Goal: Transaction & Acquisition: Purchase product/service

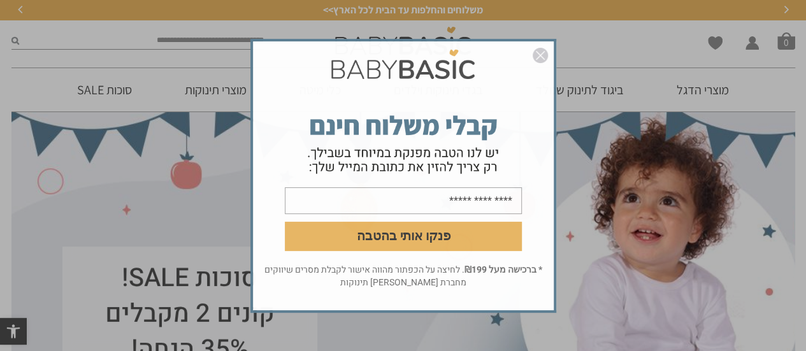
click at [543, 55] on img "סגור" at bounding box center [540, 55] width 15 height 15
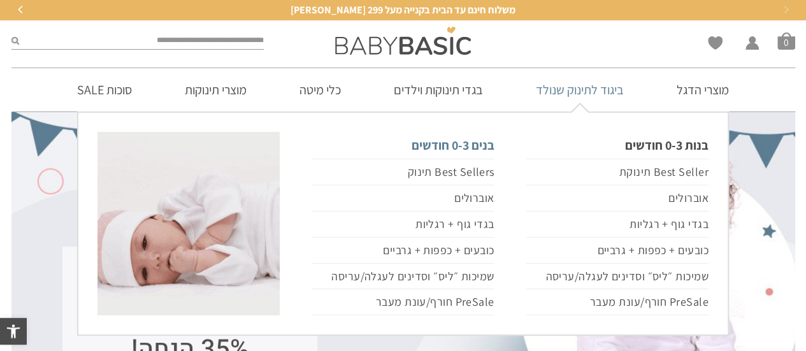
click at [447, 144] on link "בנים 0-3 חודשים" at bounding box center [402, 145] width 182 height 27
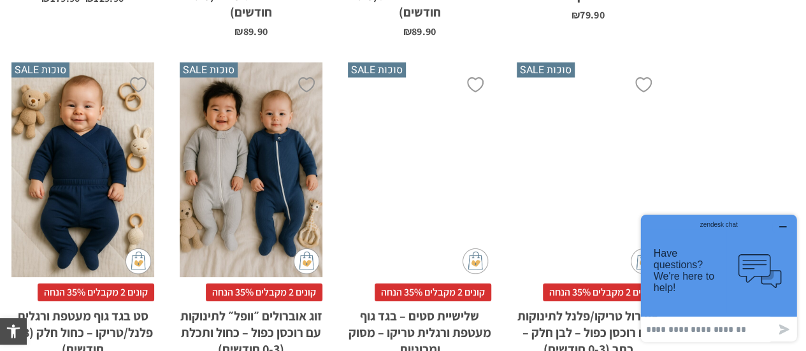
scroll to position [4077, 0]
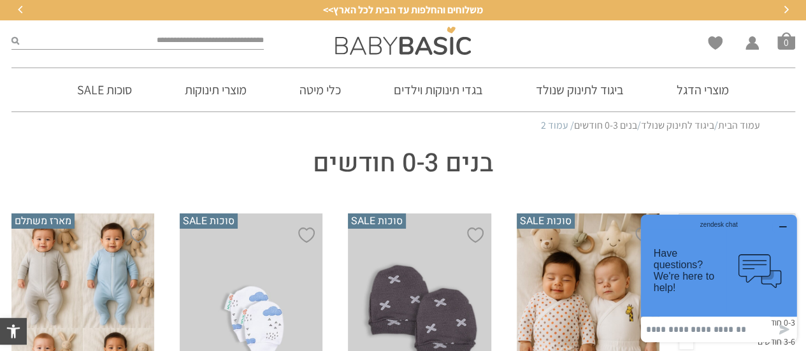
click at [784, 225] on icon "button" at bounding box center [783, 227] width 10 height 10
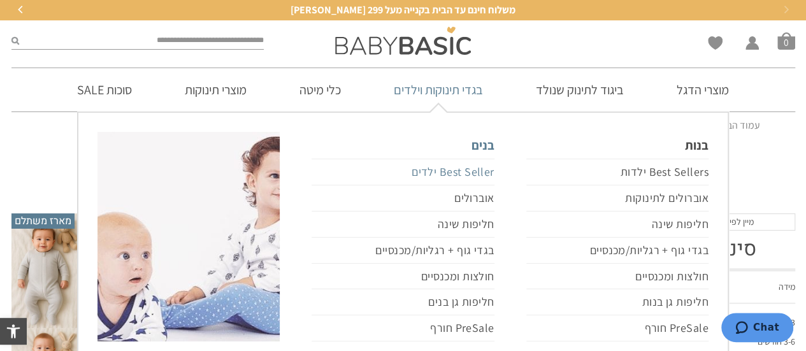
scroll to position [64, 0]
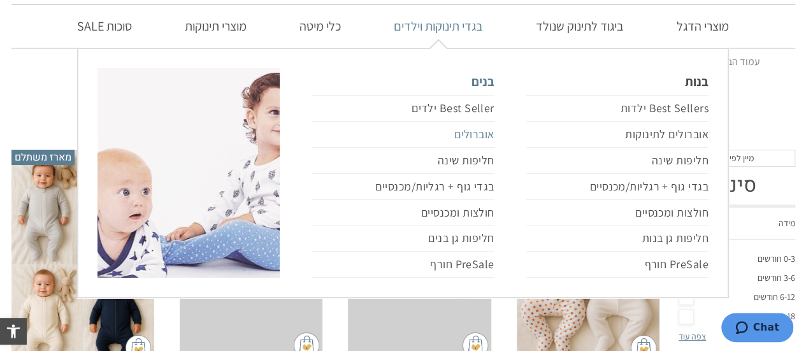
click at [459, 132] on link "אוברולים" at bounding box center [402, 135] width 182 height 26
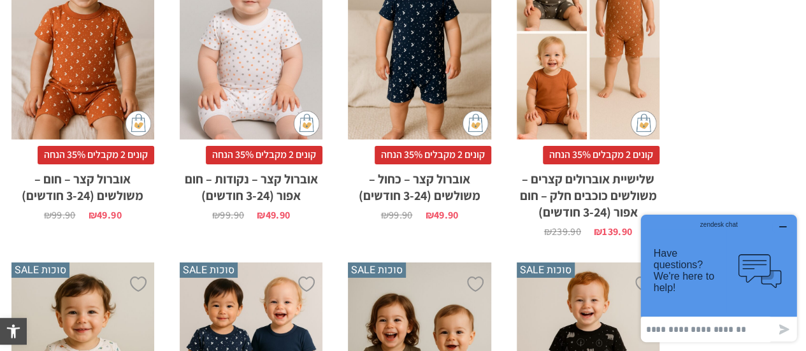
scroll to position [2548, 0]
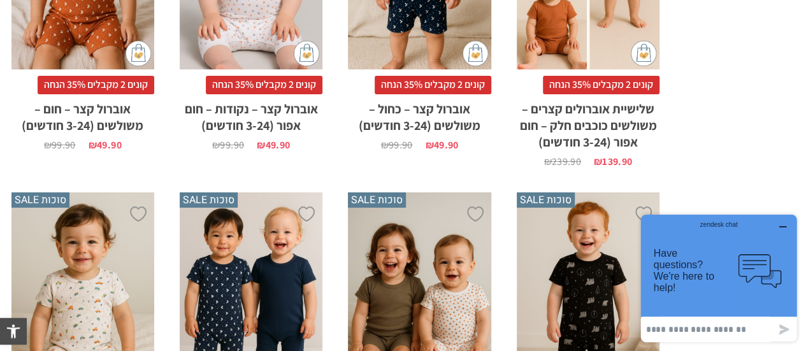
click at [781, 225] on icon "button" at bounding box center [783, 227] width 10 height 10
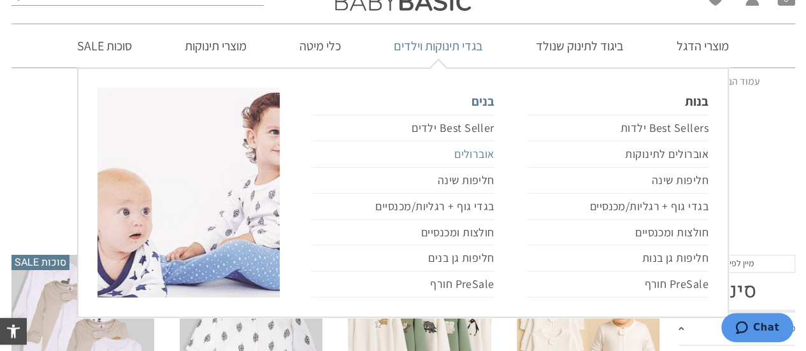
scroll to position [64, 0]
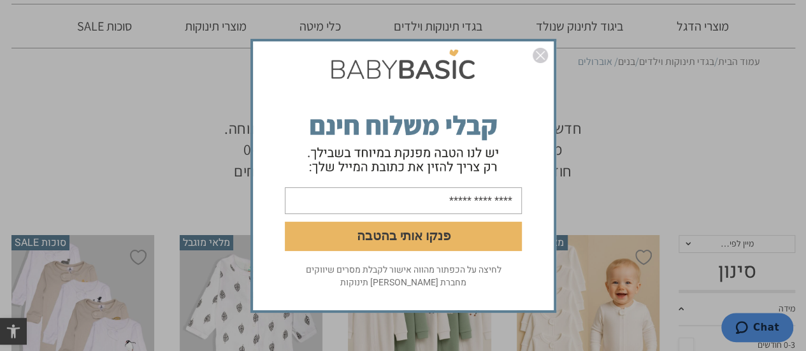
click at [541, 55] on img "סגור" at bounding box center [540, 55] width 15 height 15
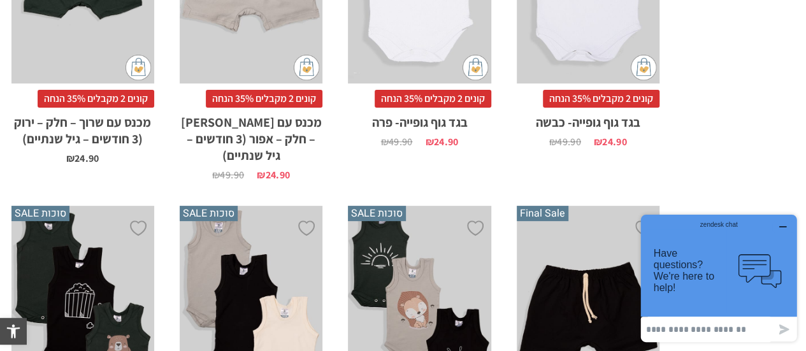
scroll to position [2739, 0]
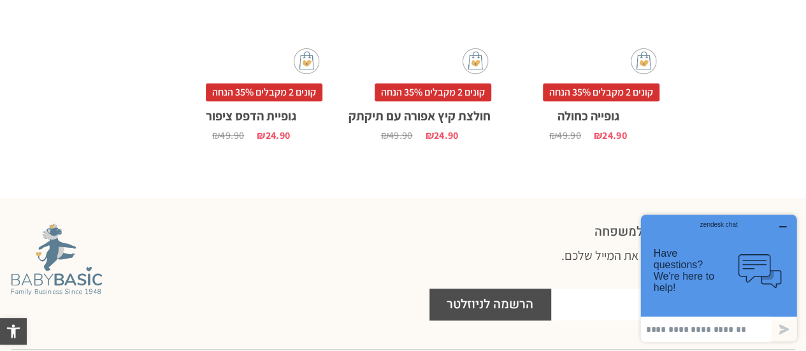
scroll to position [2930, 0]
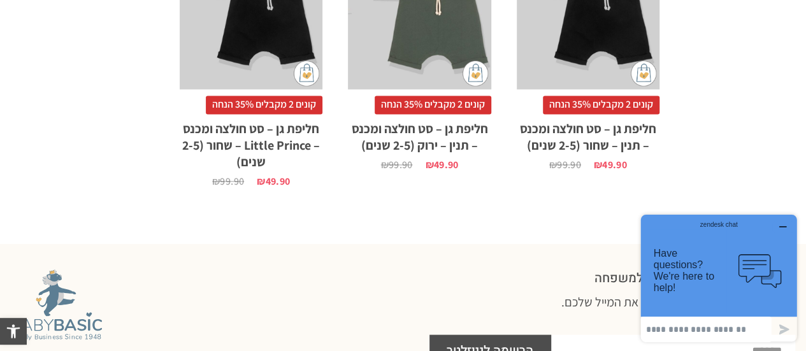
scroll to position [892, 0]
